Goal: Task Accomplishment & Management: Complete application form

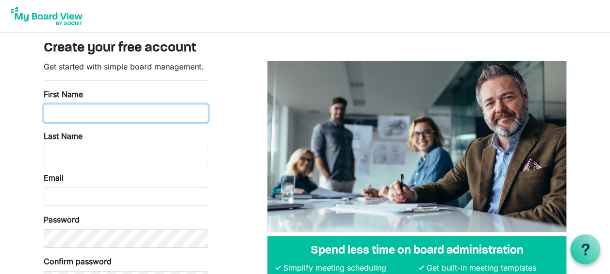
click at [162, 108] on input "First Name" at bounding box center [126, 113] width 164 height 18
type input "Margaux"
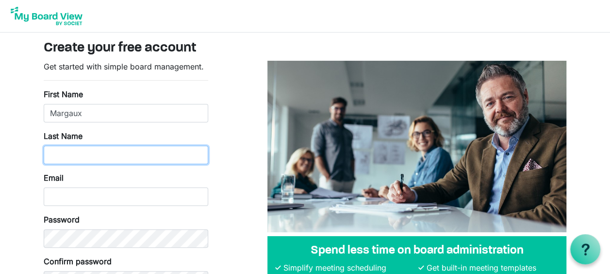
type input "Plurien"
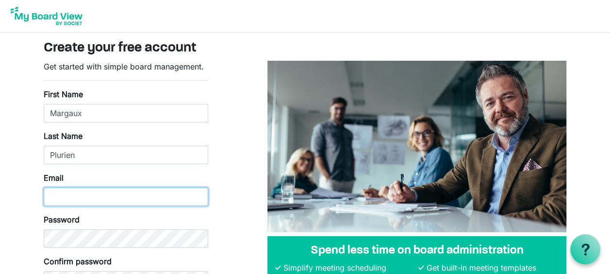
type input "margauxp@solarstewardshipinitiative.org"
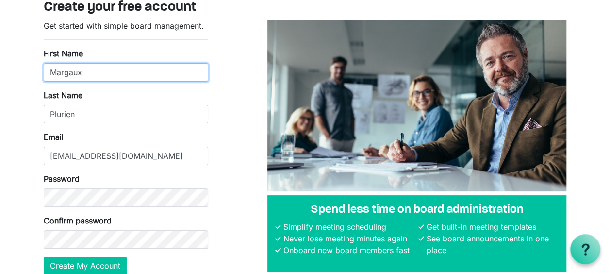
scroll to position [85, 0]
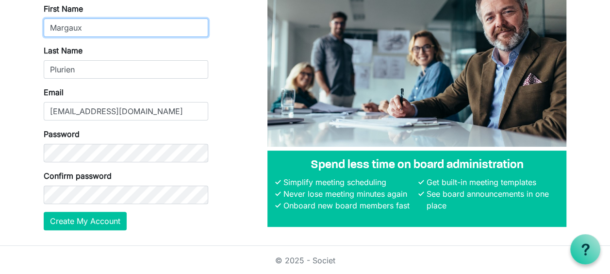
type input "Margaux"
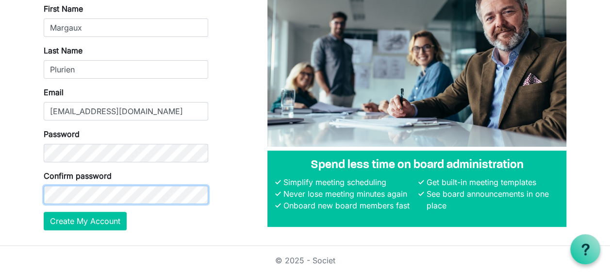
click at [44, 212] on button "Create My Account" at bounding box center [85, 221] width 83 height 18
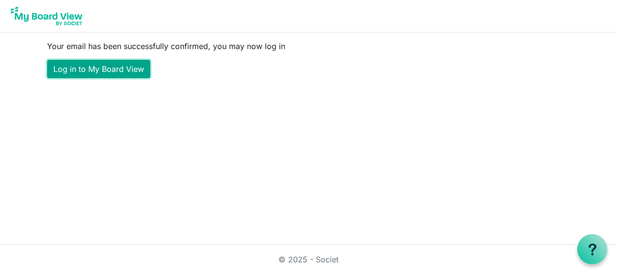
click at [114, 73] on link "Log in to My Board View" at bounding box center [98, 69] width 103 height 18
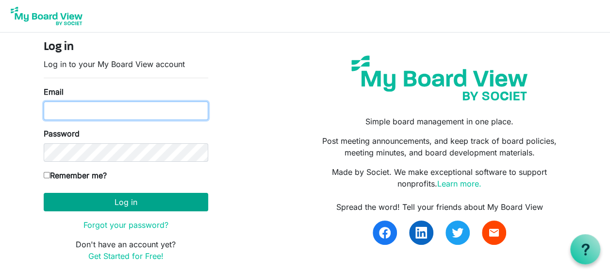
type input "[EMAIL_ADDRESS][DOMAIN_NAME]"
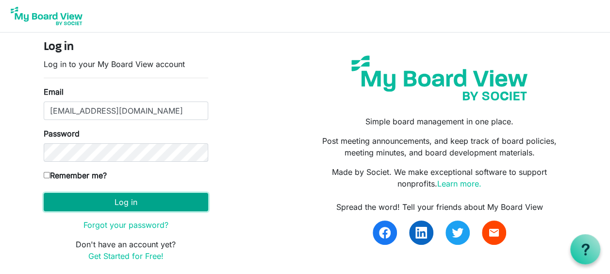
click at [118, 196] on button "Log in" at bounding box center [126, 202] width 164 height 18
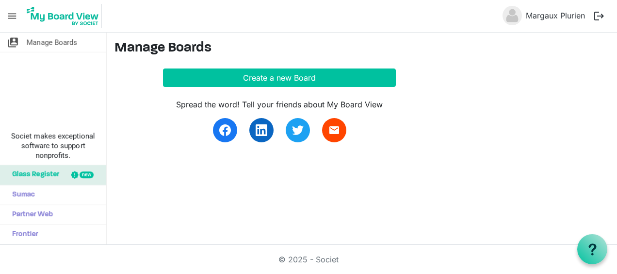
click at [30, 174] on span "Glass Register" at bounding box center [33, 174] width 52 height 19
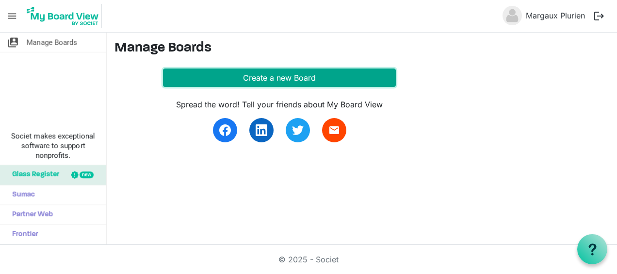
click at [246, 76] on button "Create a new Board" at bounding box center [279, 77] width 233 height 18
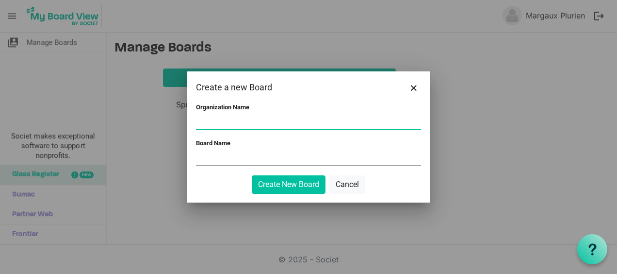
click at [227, 118] on input "Organization Name" at bounding box center [308, 121] width 225 height 15
type input "Solar Stewardship Initiative"
click at [249, 158] on input "Board Name" at bounding box center [308, 157] width 225 height 15
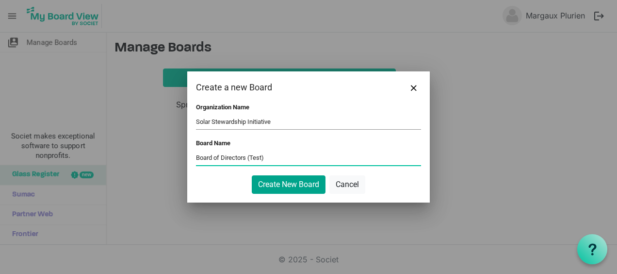
type input "Board of Directors (Test)"
click at [263, 179] on button "Create New Board" at bounding box center [289, 184] width 74 height 18
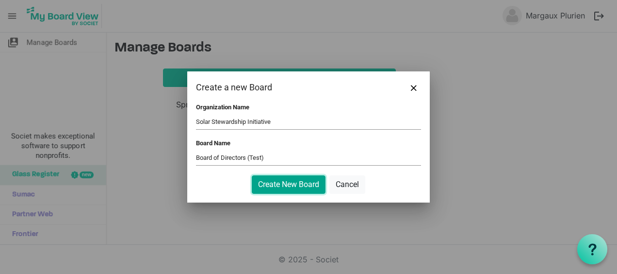
click at [297, 179] on button "Create New Board" at bounding box center [289, 184] width 74 height 18
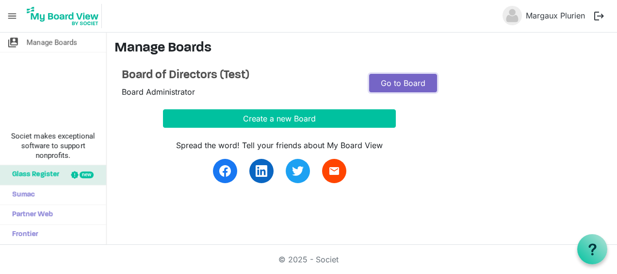
click at [423, 88] on link "Go to Board" at bounding box center [403, 83] width 68 height 18
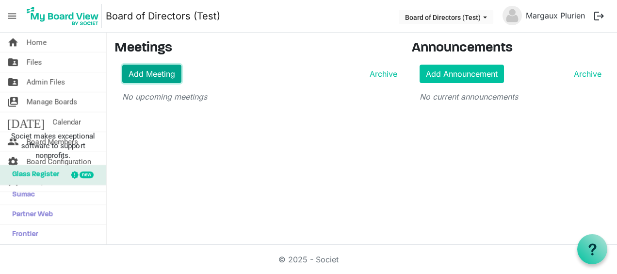
click at [154, 74] on link "Add Meeting" at bounding box center [151, 74] width 59 height 18
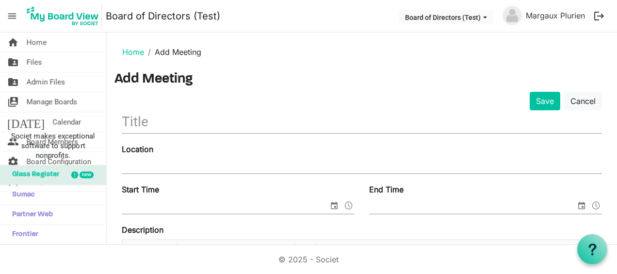
click at [162, 126] on input "text" at bounding box center [362, 121] width 480 height 23
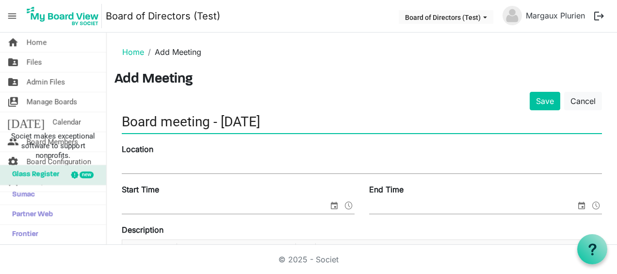
type input "Board meeting - 25 September"
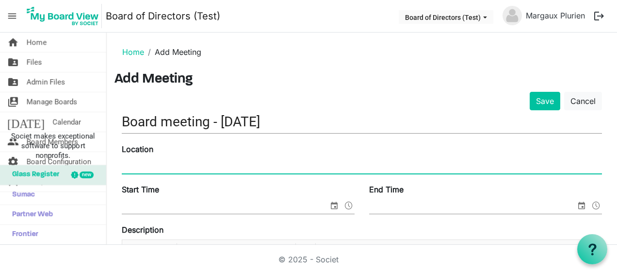
click at [200, 160] on input "Location" at bounding box center [362, 166] width 480 height 15
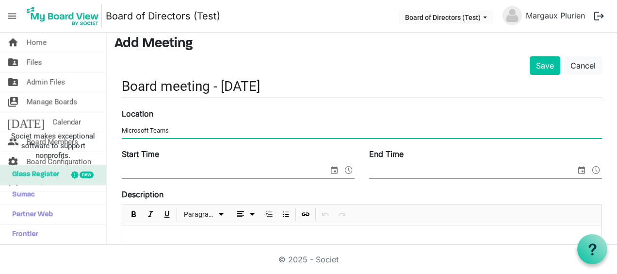
scroll to position [97, 0]
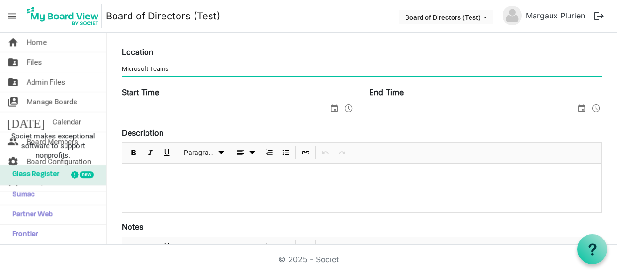
type input "Microsoft Teams"
click at [207, 107] on input "Start Time" at bounding box center [225, 109] width 207 height 15
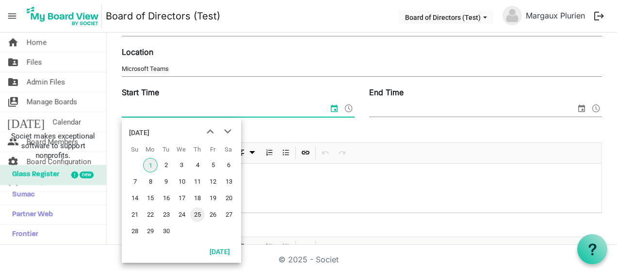
click at [194, 214] on span "25" at bounding box center [197, 214] width 15 height 15
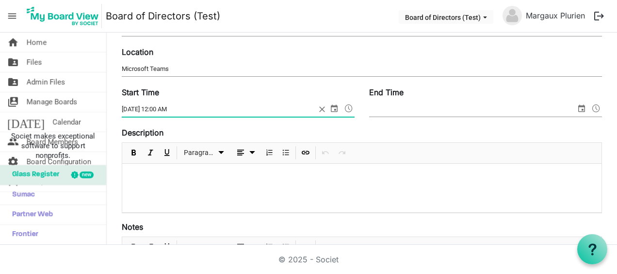
click at [345, 103] on span at bounding box center [349, 108] width 12 height 13
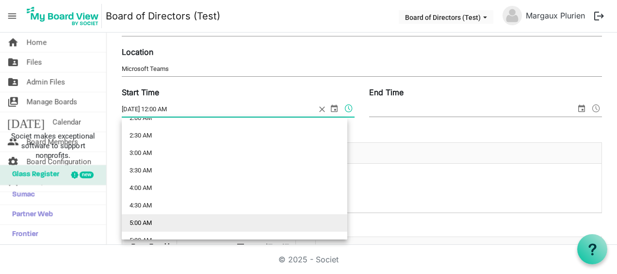
scroll to position [49, 0]
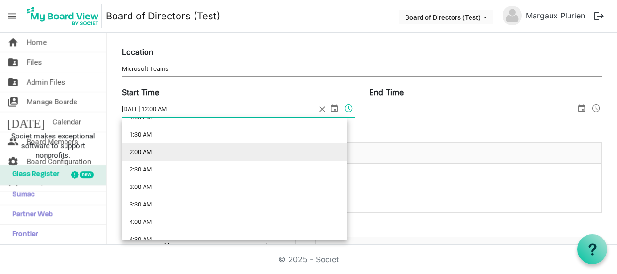
click at [272, 152] on li "2:00 AM" at bounding box center [235, 151] width 226 height 17
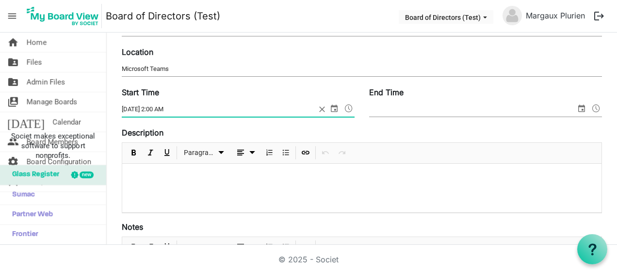
click at [347, 107] on span at bounding box center [349, 108] width 12 height 13
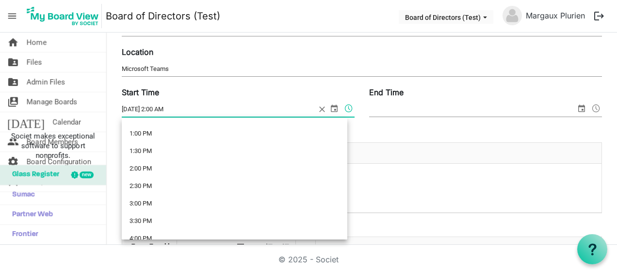
scroll to position [458, 0]
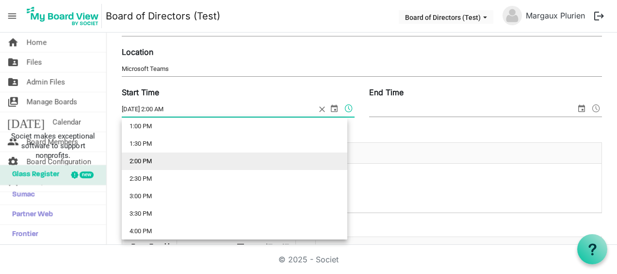
click at [261, 161] on li "2:00 PM" at bounding box center [235, 160] width 226 height 17
type input "9/25/2025 2:00 PM"
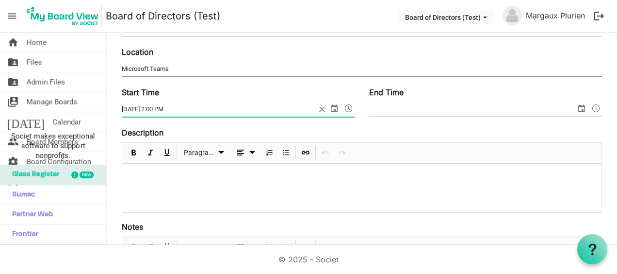
click at [576, 109] on span "select" at bounding box center [582, 108] width 12 height 13
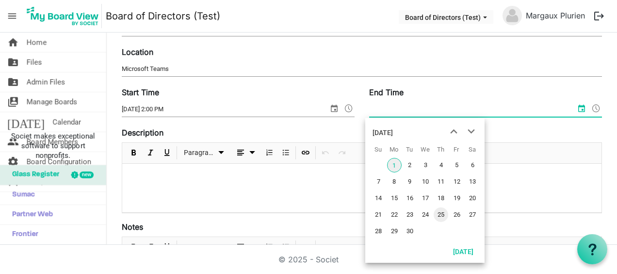
click at [437, 213] on span "25" at bounding box center [441, 214] width 15 height 15
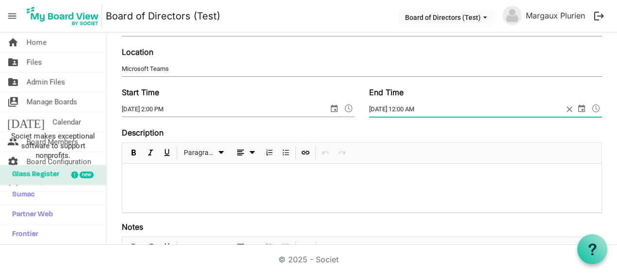
click at [592, 107] on span at bounding box center [596, 108] width 12 height 13
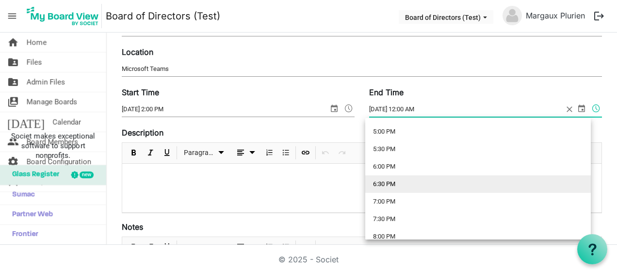
scroll to position [582, 0]
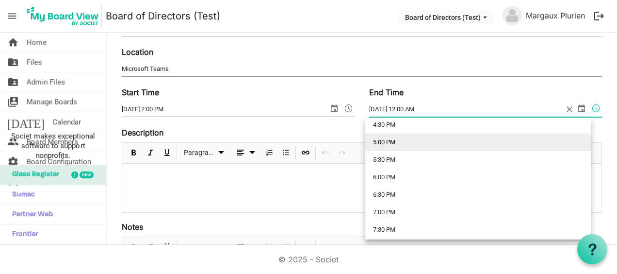
click at [535, 143] on li "5:00 PM" at bounding box center [478, 141] width 226 height 17
type input "9/25/2025 5:00 PM"
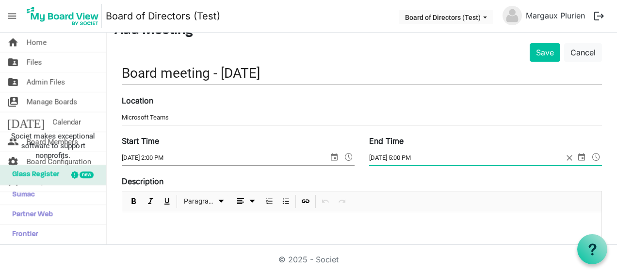
scroll to position [0, 0]
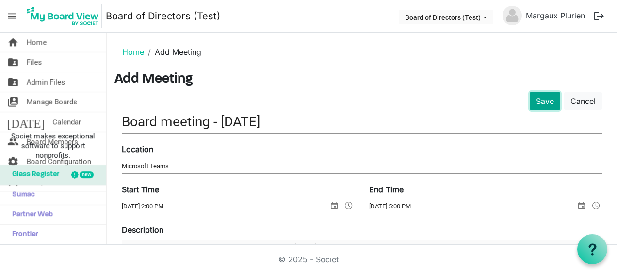
click at [534, 102] on button "Save" at bounding box center [545, 101] width 31 height 18
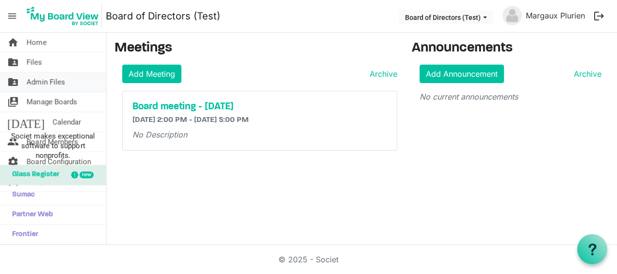
click at [29, 83] on span "Admin Files" at bounding box center [46, 81] width 38 height 19
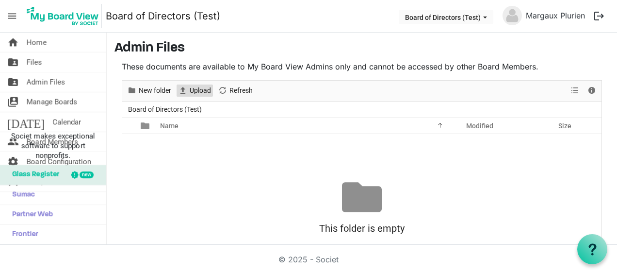
click at [195, 95] on span "Upload" at bounding box center [200, 90] width 23 height 12
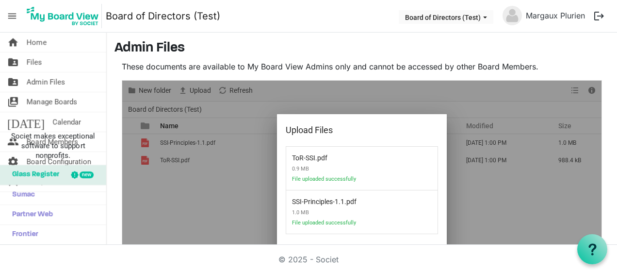
click at [389, 16] on nav "menu Board of Directors (Test) Board of Directors (Test) Margaux Plurien logout" at bounding box center [308, 16] width 617 height 33
click at [56, 68] on link "folder_shared Files" at bounding box center [53, 61] width 106 height 19
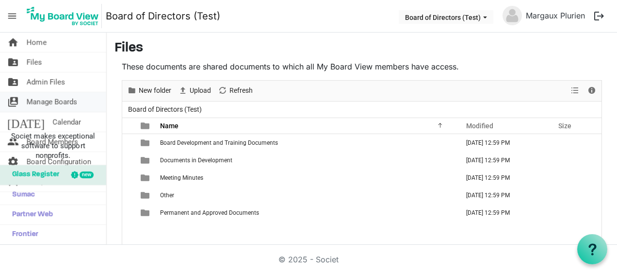
click at [60, 107] on span "Manage Boards" at bounding box center [52, 101] width 50 height 19
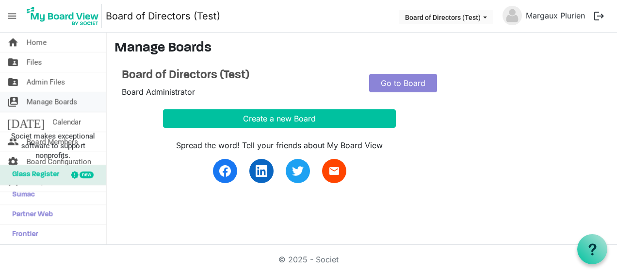
click at [63, 97] on span "Manage Boards" at bounding box center [52, 101] width 50 height 19
click at [52, 50] on link "home Home" at bounding box center [53, 42] width 106 height 19
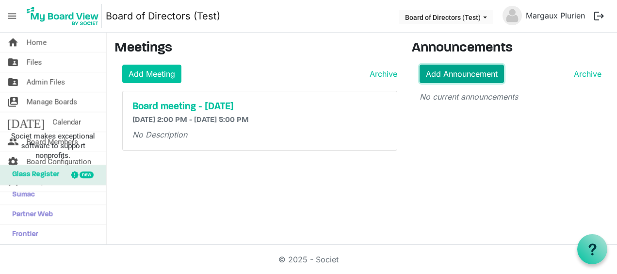
click at [475, 74] on link "Add Announcement" at bounding box center [462, 74] width 84 height 18
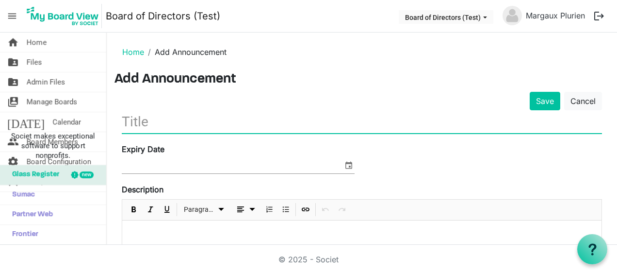
click at [220, 127] on input "text" at bounding box center [362, 121] width 480 height 23
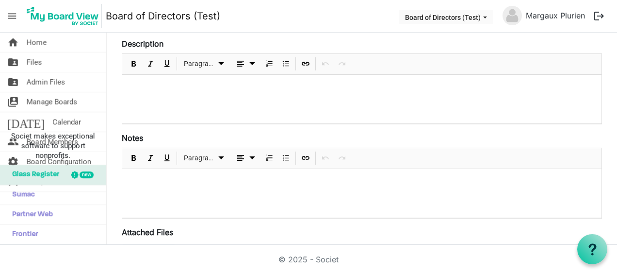
scroll to position [49, 0]
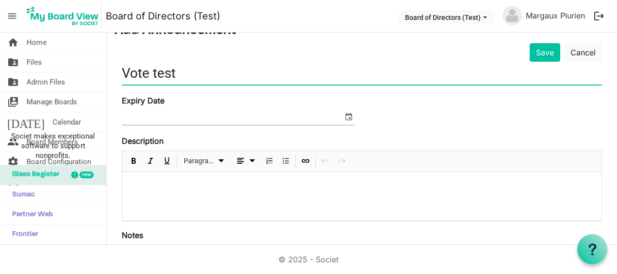
type input "Vote test"
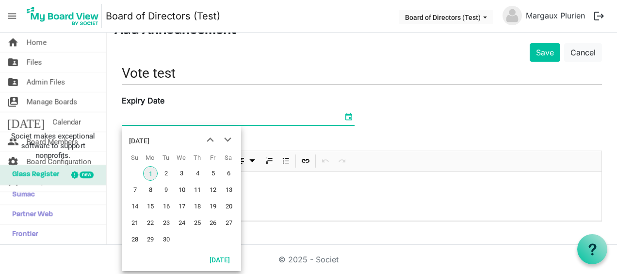
click at [343, 118] on span "select" at bounding box center [349, 116] width 12 height 13
click at [164, 239] on span "30" at bounding box center [166, 239] width 15 height 15
type input "9/30/2025"
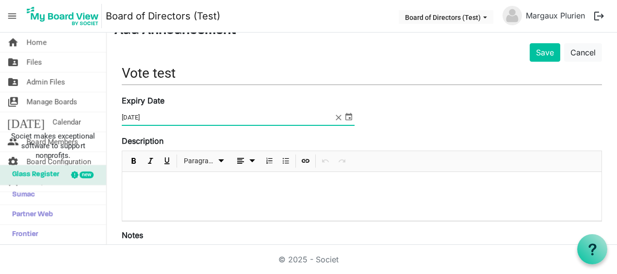
click at [159, 188] on p at bounding box center [362, 184] width 464 height 10
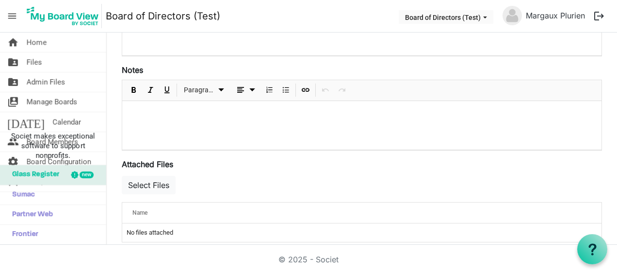
scroll to position [224, 0]
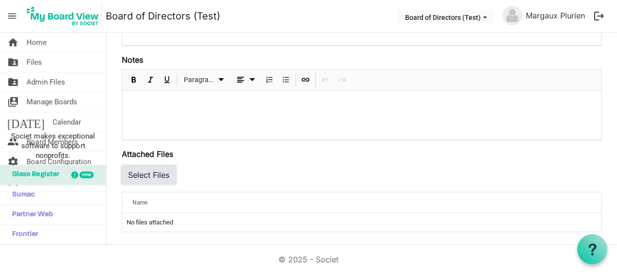
click at [167, 171] on button "Select Files" at bounding box center [149, 174] width 54 height 18
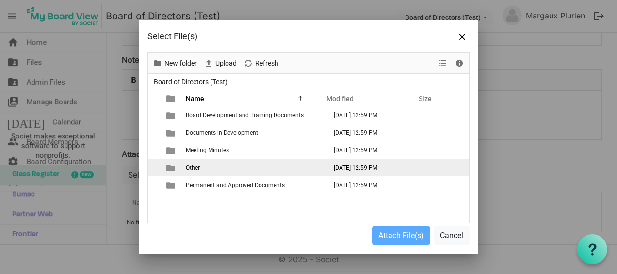
click at [192, 173] on td "Other" at bounding box center [253, 167] width 141 height 17
click at [192, 165] on span "Other" at bounding box center [193, 167] width 14 height 7
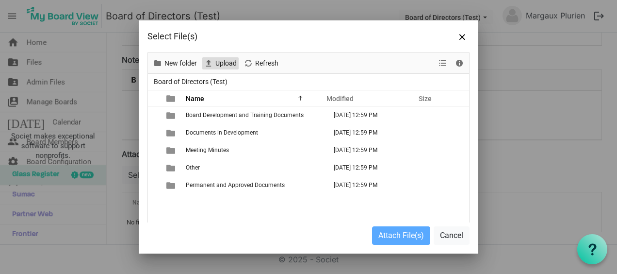
click at [230, 63] on span "Upload" at bounding box center [225, 63] width 23 height 12
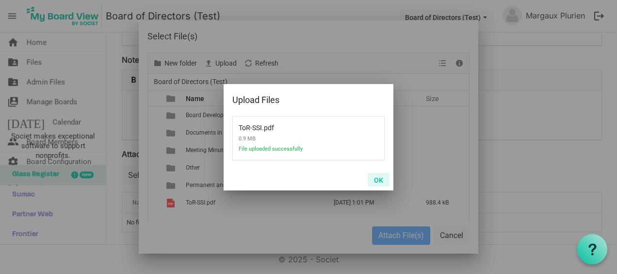
click at [383, 176] on button "OK" at bounding box center [379, 180] width 22 height 14
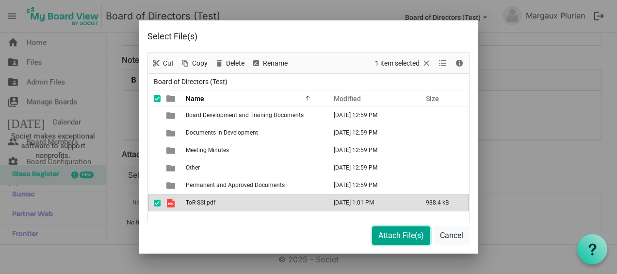
click at [379, 233] on button "Attach File(s)" at bounding box center [401, 235] width 58 height 18
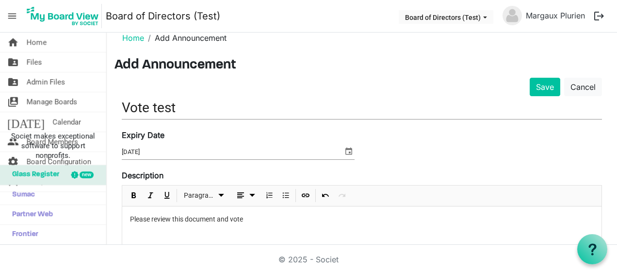
scroll to position [0, 0]
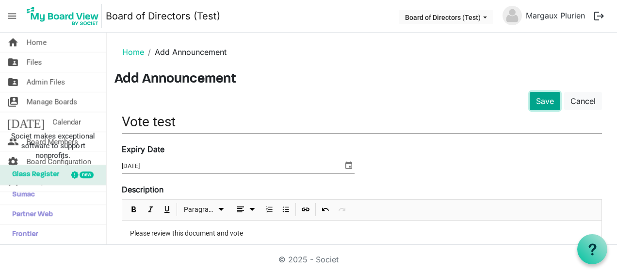
click at [542, 100] on button "Save" at bounding box center [545, 101] width 31 height 18
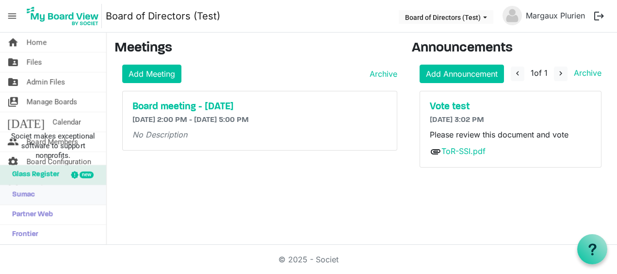
click at [32, 198] on span "Sumac" at bounding box center [21, 194] width 28 height 19
click at [11, 21] on span "menu" at bounding box center [12, 16] width 18 height 18
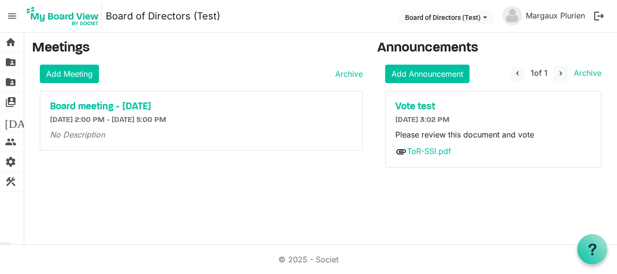
click at [11, 23] on span "menu" at bounding box center [12, 16] width 18 height 18
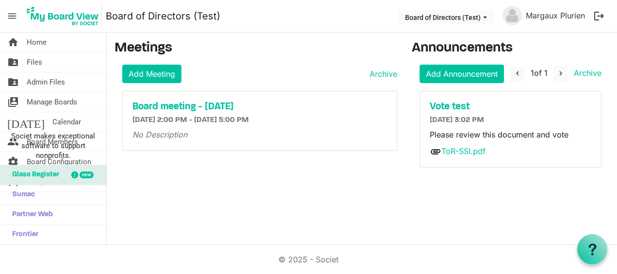
click at [306, 211] on div "home Home folder_shared Files folder_shared Admin Files switch_account Manage B…" at bounding box center [308, 139] width 617 height 212
click at [597, 249] on icon at bounding box center [592, 249] width 12 height 12
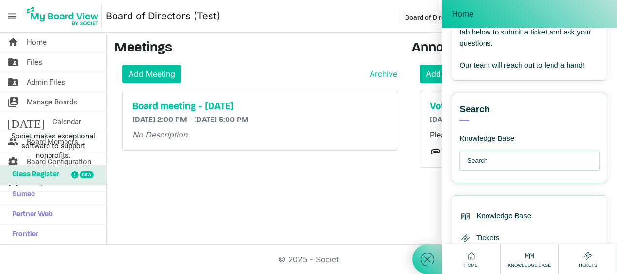
scroll to position [194, 0]
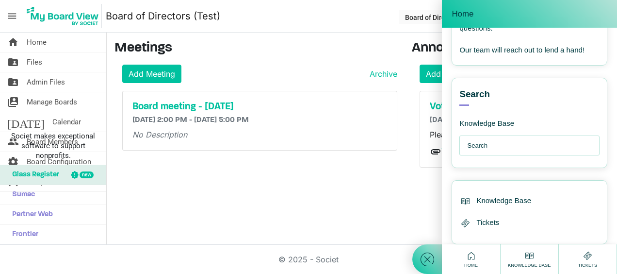
click at [544, 154] on input "text" at bounding box center [532, 145] width 130 height 19
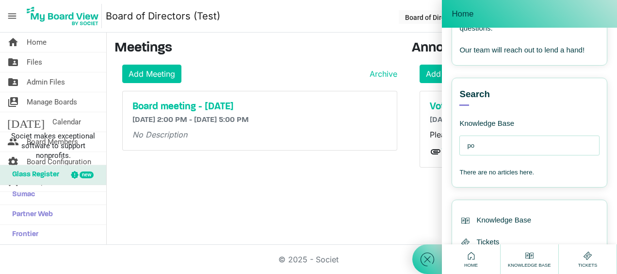
type input "p"
type input "vote"
click at [332, 207] on div "home Home folder_shared Files folder_shared Admin Files switch_account Manage B…" at bounding box center [308, 139] width 617 height 212
click at [380, 18] on nav "menu Board of Directors (Test) Board of Directors (Test) Margaux Plurien logout" at bounding box center [308, 16] width 617 height 33
click at [43, 47] on span "Home" at bounding box center [37, 42] width 20 height 19
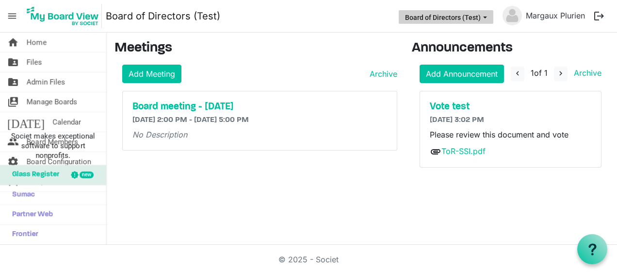
click at [444, 17] on button "Board of Directors (Test)" at bounding box center [446, 17] width 95 height 14
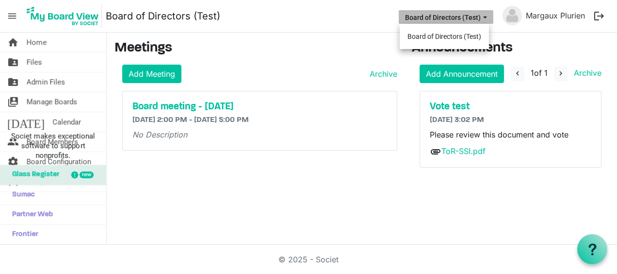
click at [444, 17] on button "Board of Directors (Test)" at bounding box center [446, 17] width 95 height 14
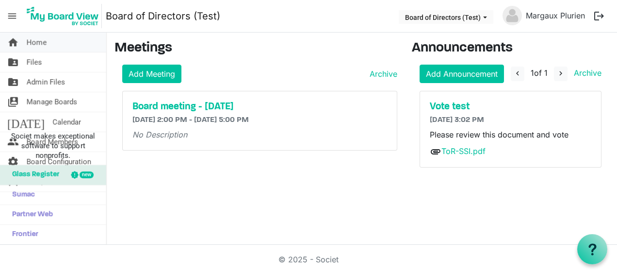
click at [54, 47] on link "home Home" at bounding box center [53, 42] width 106 height 19
click at [16, 16] on span "menu" at bounding box center [12, 16] width 18 height 18
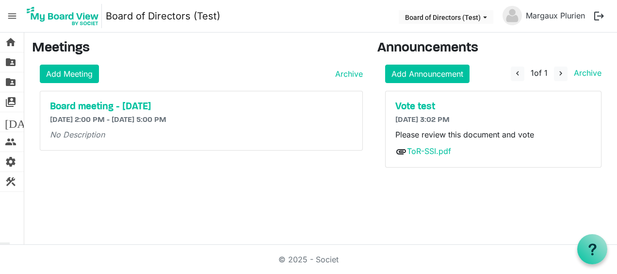
click at [16, 16] on span "menu" at bounding box center [12, 16] width 18 height 18
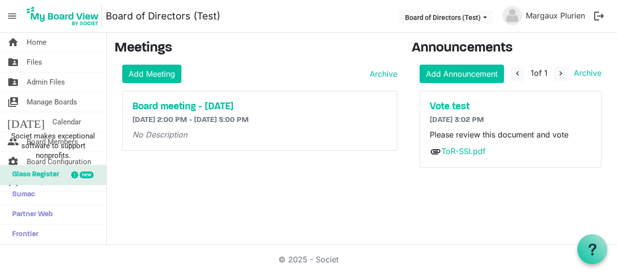
click at [142, 191] on div "home Home folder_shared Files folder_shared Admin Files switch_account Manage B…" at bounding box center [308, 139] width 617 height 212
click at [512, 107] on h5 "Vote test" at bounding box center [511, 107] width 162 height 12
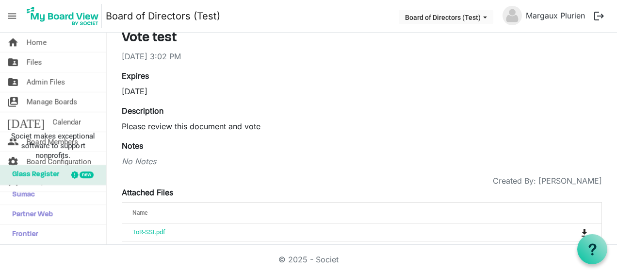
scroll to position [67, 0]
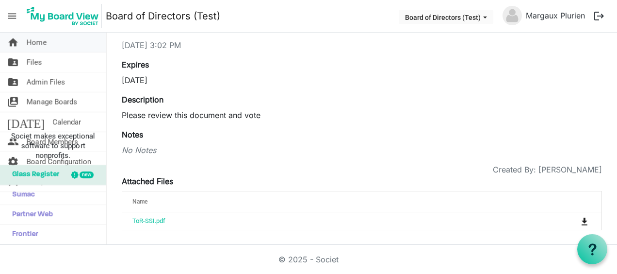
click at [35, 35] on span "Home" at bounding box center [37, 42] width 20 height 19
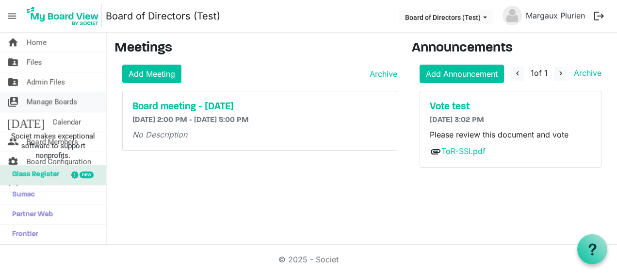
click at [46, 102] on span "Manage Boards" at bounding box center [52, 101] width 50 height 19
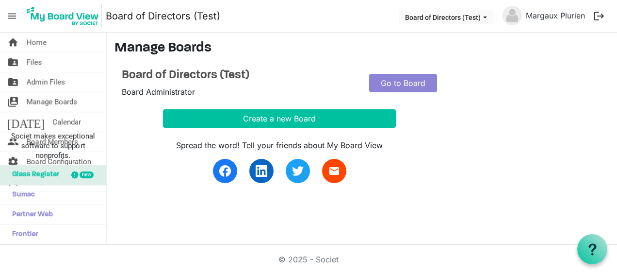
click at [421, 73] on div "Go to Board" at bounding box center [403, 83] width 82 height 30
click at [421, 80] on link "Go to Board" at bounding box center [403, 83] width 68 height 18
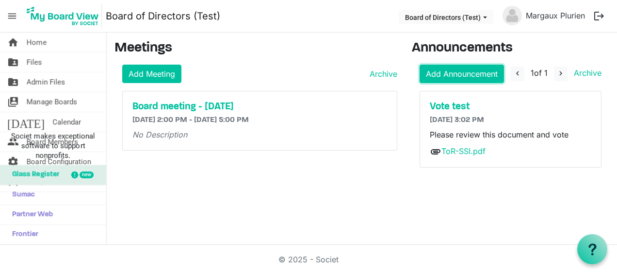
click at [421, 80] on link "Add Announcement" at bounding box center [462, 74] width 84 height 18
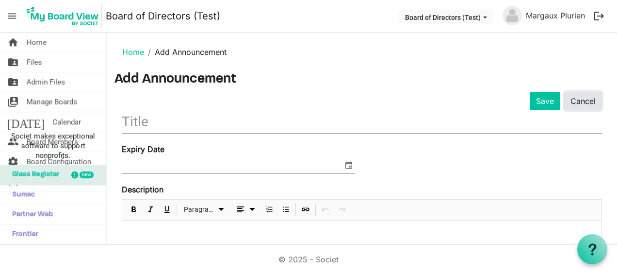
click at [569, 100] on link "Cancel" at bounding box center [583, 101] width 38 height 18
